Goal: Information Seeking & Learning: Learn about a topic

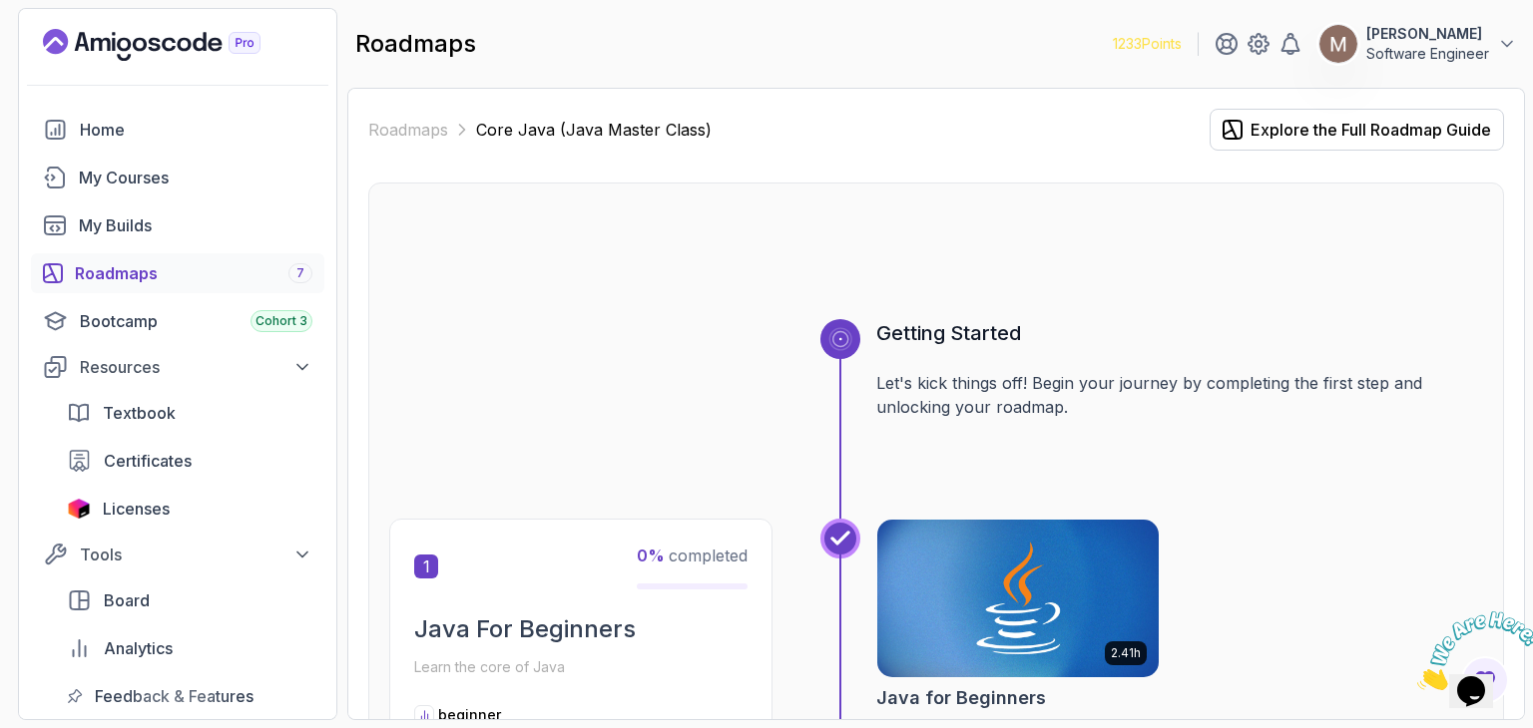
scroll to position [5140, 0]
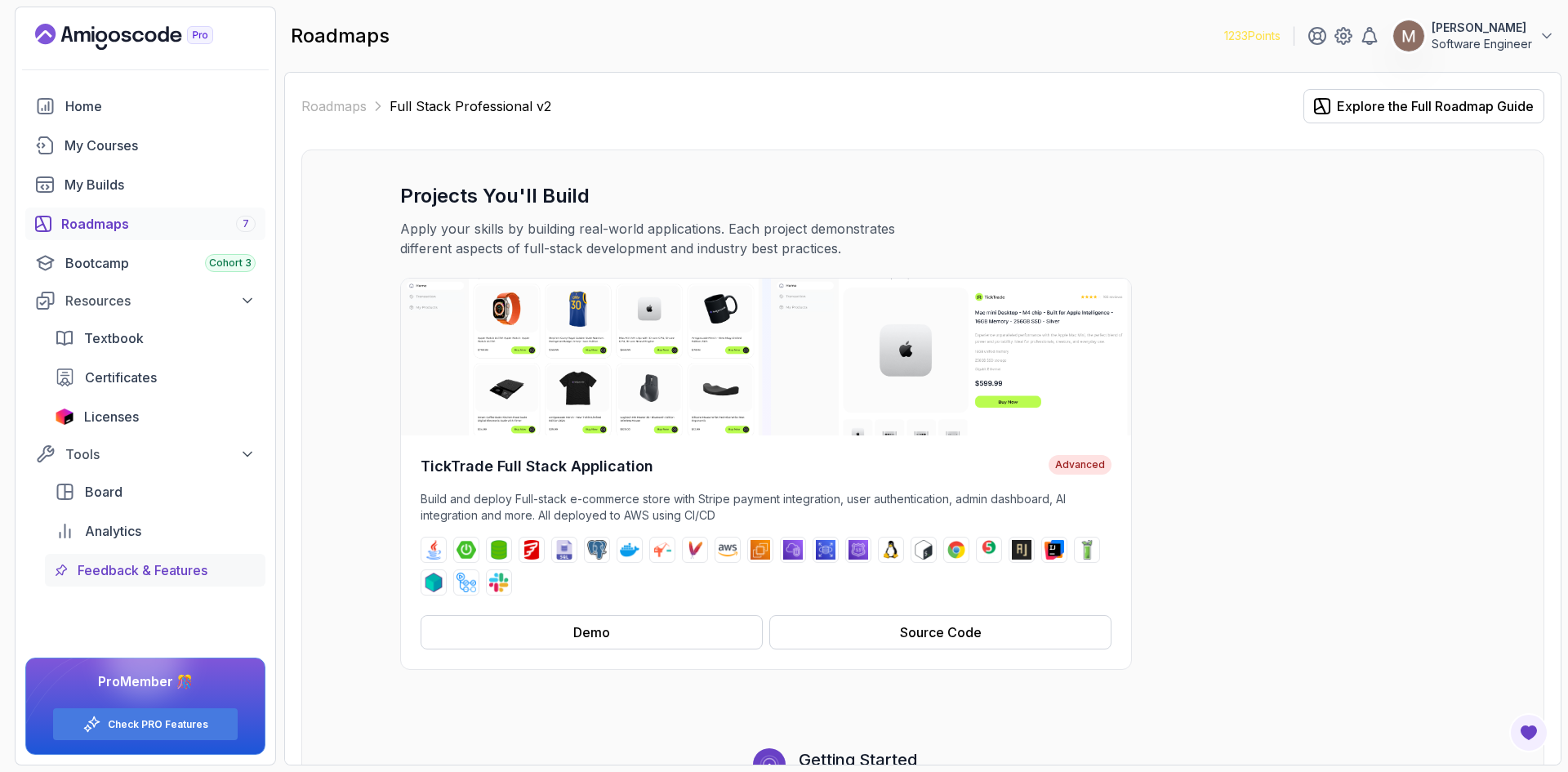
scroll to position [1306, 0]
